Goal: Task Accomplishment & Management: Use online tool/utility

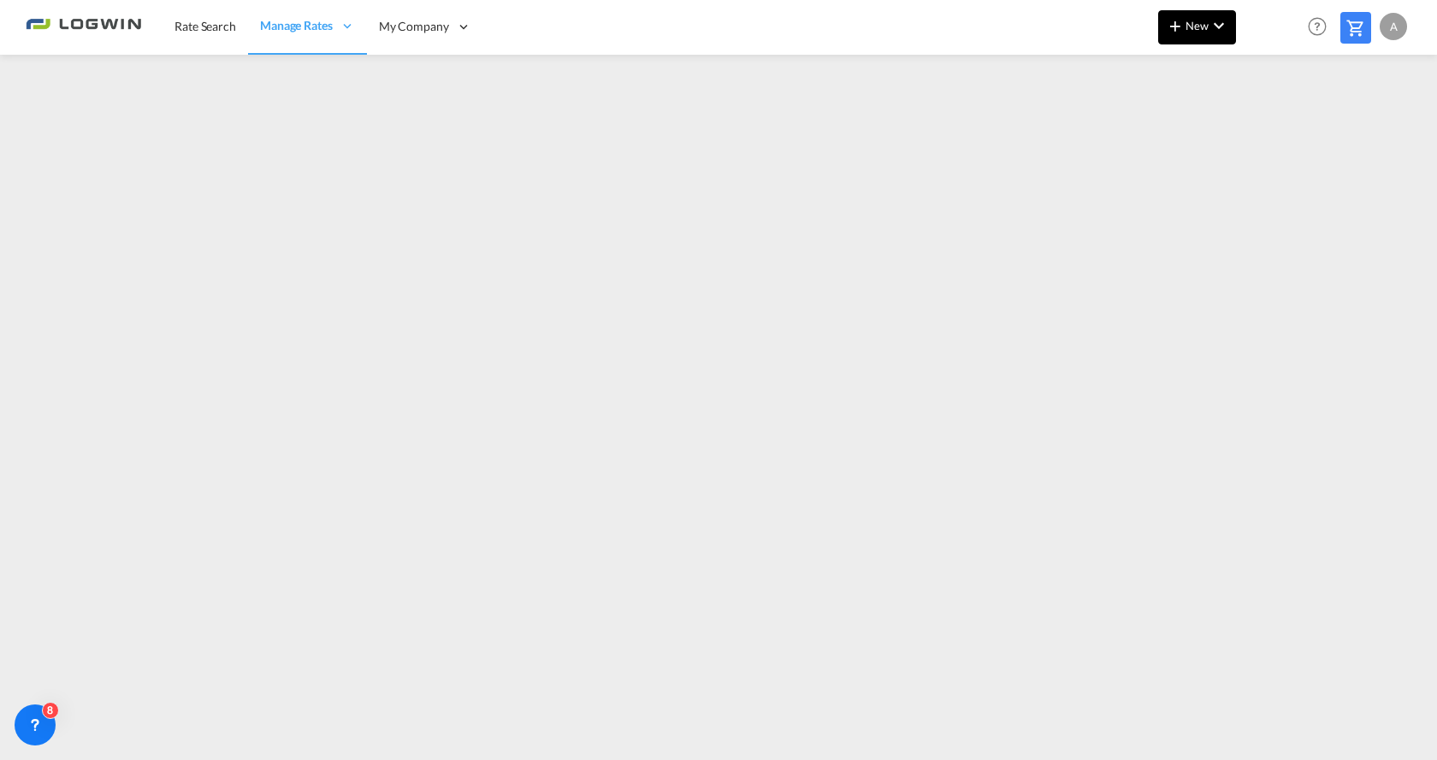
click at [1199, 28] on span "New" at bounding box center [1197, 26] width 64 height 14
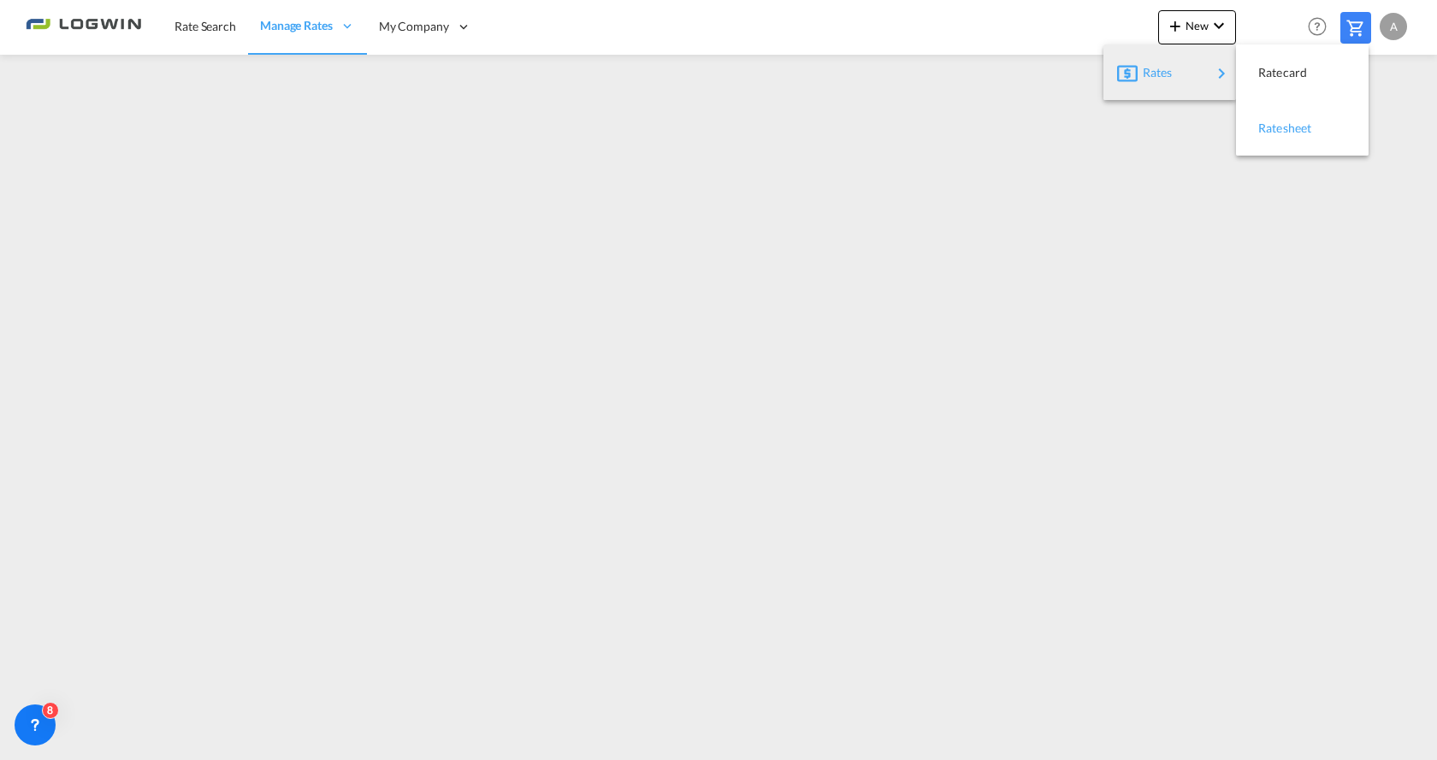
click at [1277, 125] on span "Ratesheet" at bounding box center [1267, 128] width 19 height 34
click at [1388, 25] on div "A" at bounding box center [1392, 26] width 27 height 27
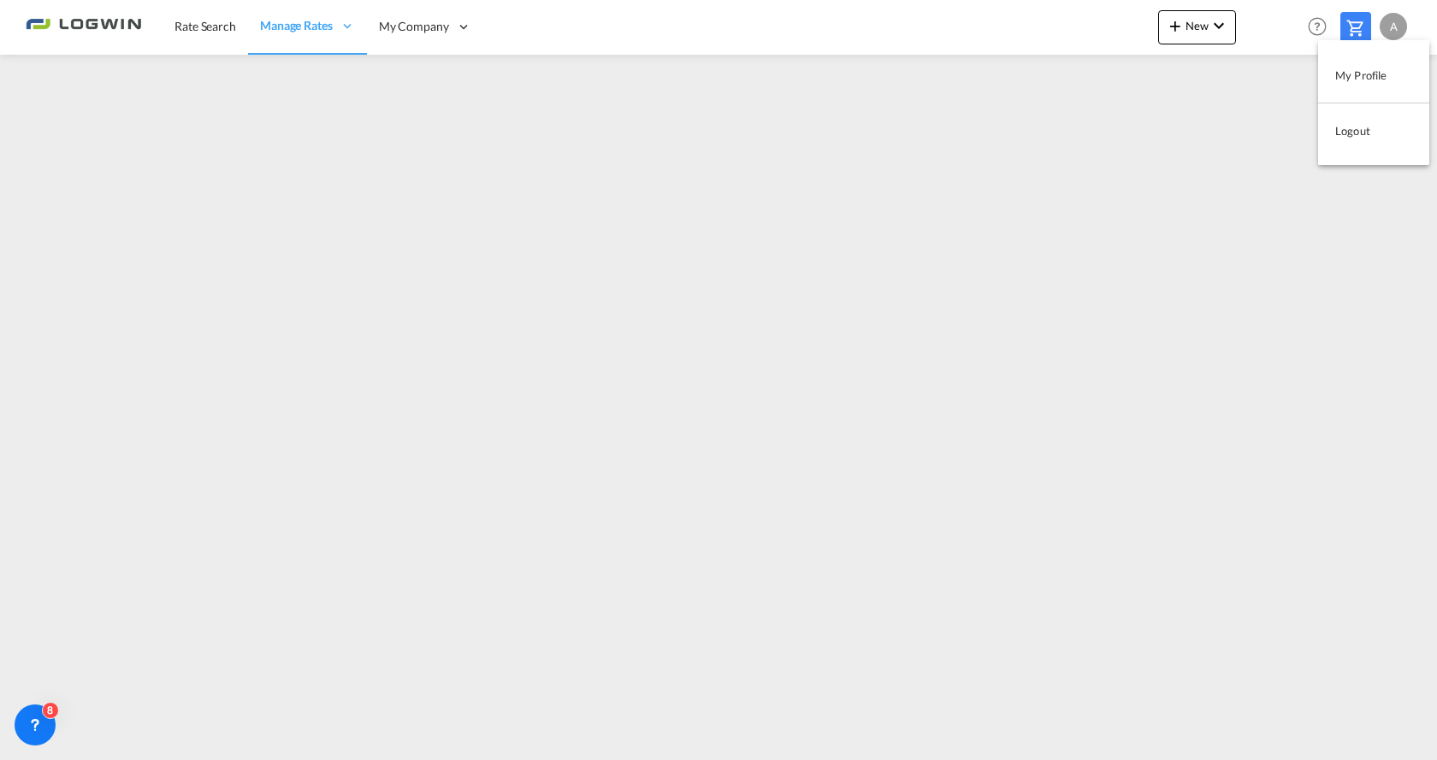
click at [1362, 134] on button "Logout" at bounding box center [1373, 131] width 111 height 34
